Goal: Information Seeking & Learning: Learn about a topic

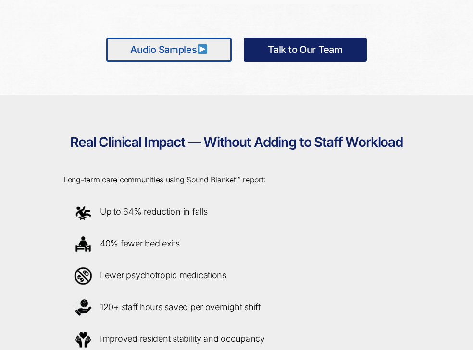
scroll to position [1269, 0]
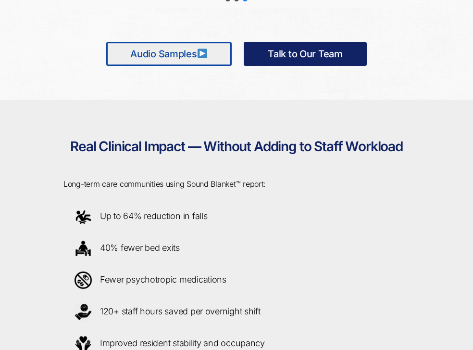
click at [316, 55] on link "Talk to Our Team" at bounding box center [305, 54] width 123 height 24
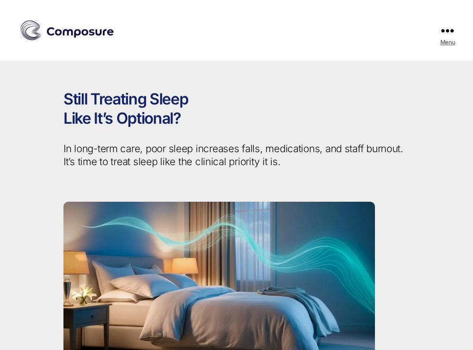
click at [436, 37] on button "Menu" at bounding box center [448, 30] width 32 height 61
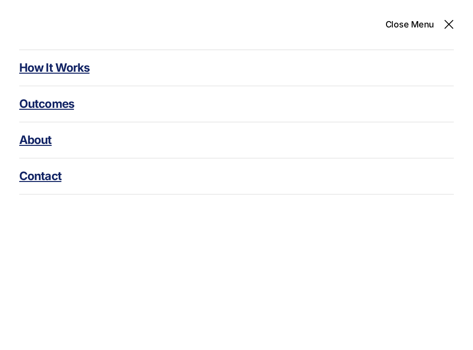
click at [37, 110] on link "Outcomes" at bounding box center [236, 104] width 435 height 36
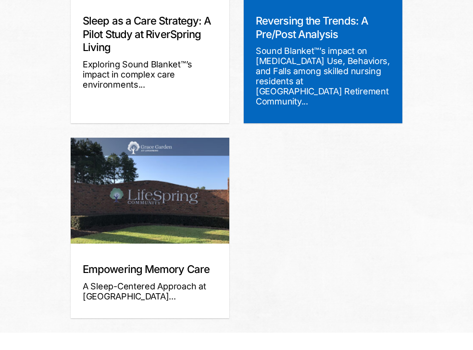
scroll to position [390, 0]
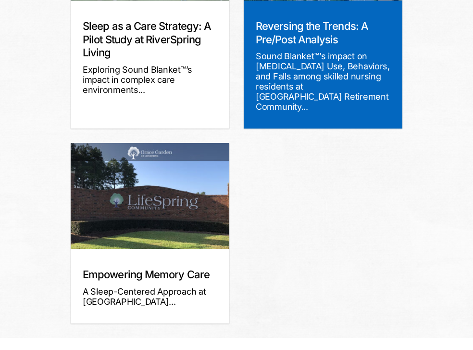
click at [342, 114] on div "Reversing the Trends: A Pre/Post Analysis Sound Blanket™’s impact on Sleep, Med…" at bounding box center [323, 64] width 159 height 128
click at [304, 39] on div "Reversing the Trends: A Pre/Post Analysis Sound Blanket™’s impact on Sleep, Med…" at bounding box center [323, 64] width 159 height 128
click at [301, 27] on link "Reversing the Trends: A Pre/Post Analysis" at bounding box center [312, 33] width 113 height 26
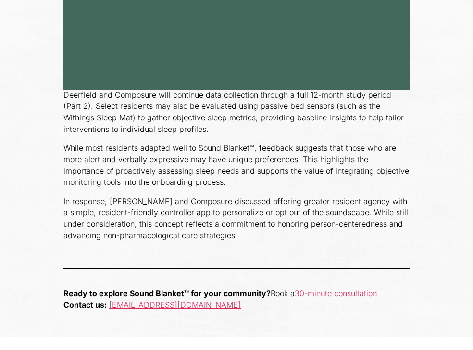
scroll to position [3044, 0]
